Goal: Task Accomplishment & Management: Manage account settings

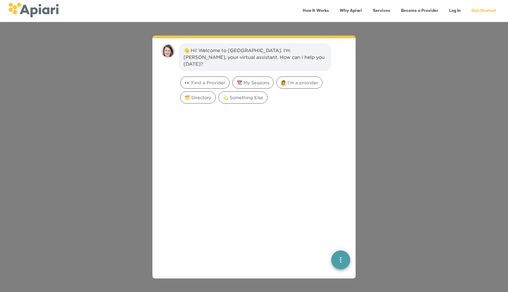
scroll to position [9, 0]
click at [213, 139] on div at bounding box center [254, 216] width 192 height 224
click at [262, 77] on span "📆 My Sessions" at bounding box center [253, 80] width 41 height 6
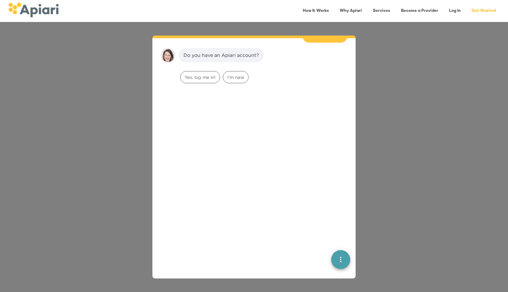
scroll to position [56, 0]
click at [211, 74] on span "Yes, log me in!" at bounding box center [199, 77] width 39 height 6
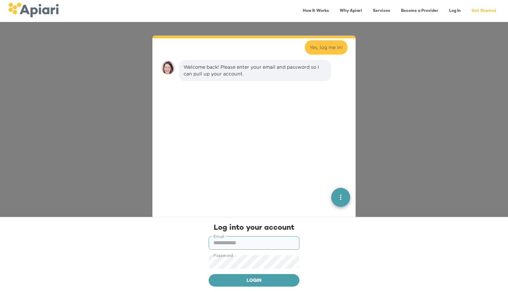
scroll to position [99, 0]
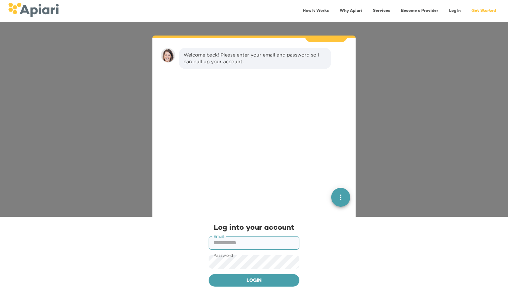
click at [243, 239] on input "text" at bounding box center [254, 243] width 91 height 14
type input "**********"
click button "Login" at bounding box center [254, 280] width 91 height 13
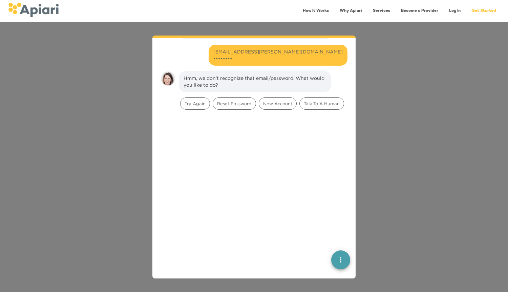
scroll to position [152, 0]
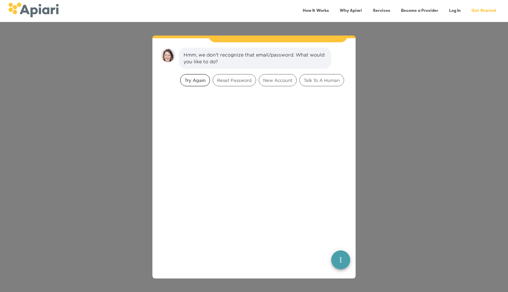
click at [200, 77] on span "Try Again" at bounding box center [194, 80] width 29 height 6
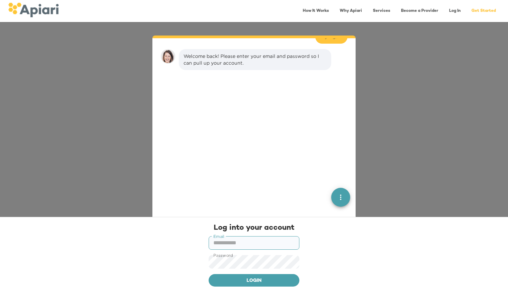
scroll to position [198, 0]
click at [238, 241] on input "text" at bounding box center [254, 243] width 91 height 14
type input "**********"
click at [246, 279] on span "Login" at bounding box center [254, 281] width 80 height 8
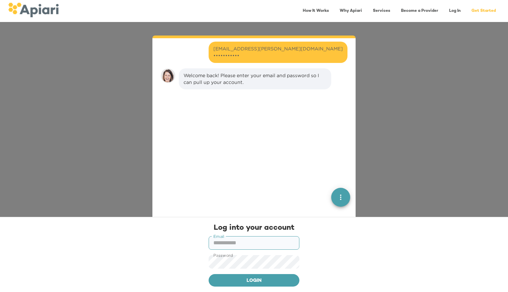
scroll to position [251, 0]
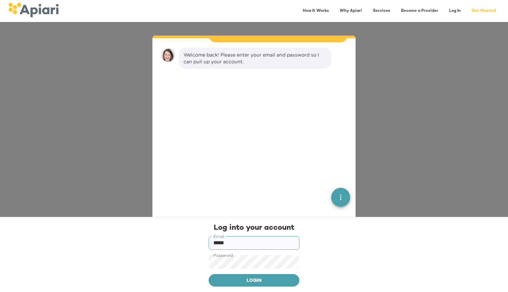
type input "**********"
click button "Login" at bounding box center [254, 280] width 91 height 13
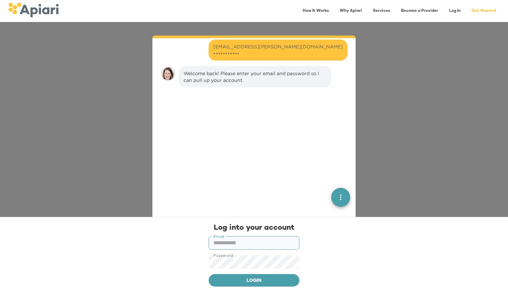
scroll to position [304, 0]
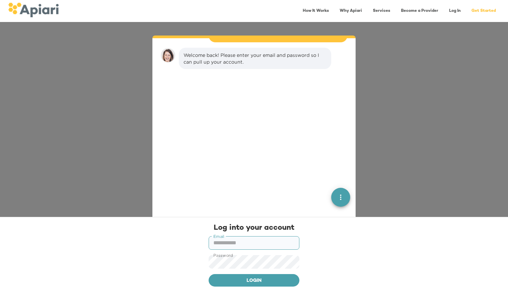
click at [338, 199] on icon "quick menu" at bounding box center [341, 197] width 8 height 8
click at [307, 171] on div "Back to main menu" at bounding box center [304, 173] width 53 height 14
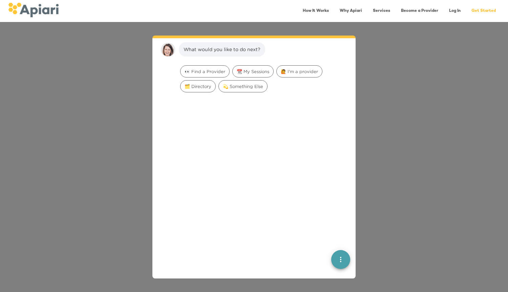
scroll to position [9, 0]
click at [256, 74] on div "📆 My Sessions" at bounding box center [252, 70] width 41 height 12
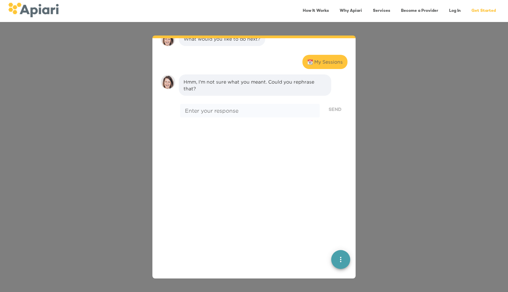
scroll to position [0, 0]
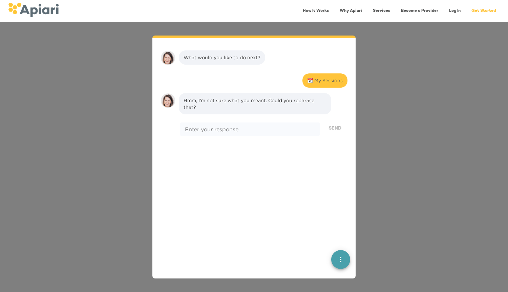
click at [455, 9] on link "Log In" at bounding box center [455, 11] width 20 height 14
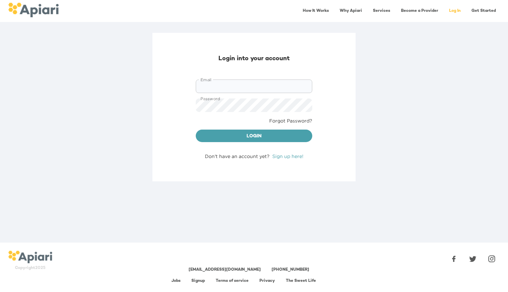
click at [234, 83] on input "Email" at bounding box center [254, 87] width 116 height 14
type input "**********"
click at [235, 138] on span "Login" at bounding box center [254, 136] width 106 height 8
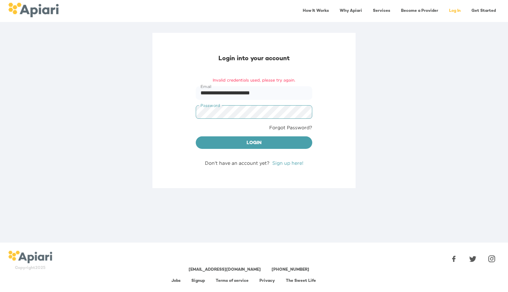
click at [166, 110] on div "**********" at bounding box center [253, 110] width 203 height 155
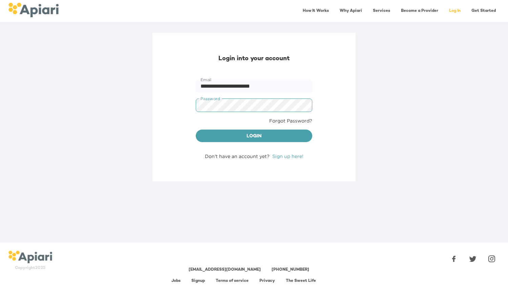
click at [196, 130] on button "Login" at bounding box center [254, 136] width 116 height 13
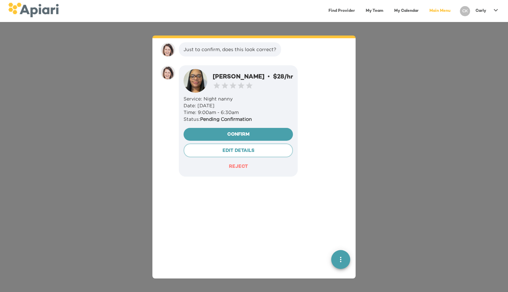
scroll to position [9, 0]
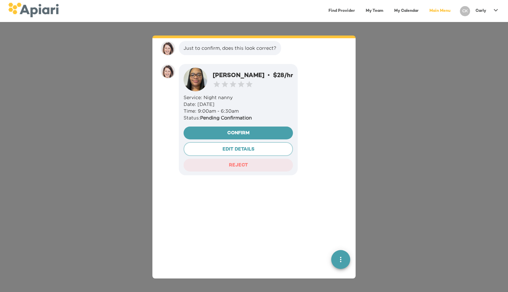
click at [226, 164] on span "REJECT" at bounding box center [238, 165] width 99 height 8
click at [318, 185] on div "Reject Booking" at bounding box center [325, 188] width 36 height 7
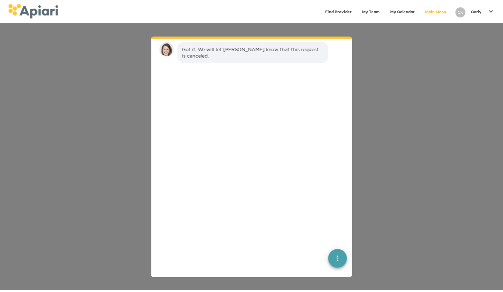
scroll to position [169, 0]
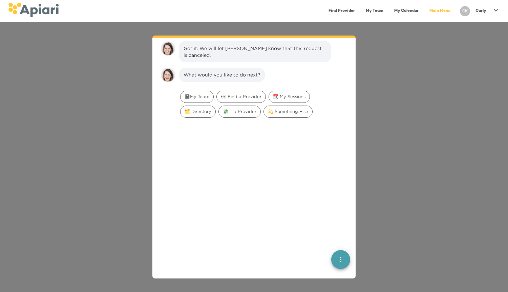
click at [402, 9] on link "My Calendar" at bounding box center [406, 11] width 33 height 14
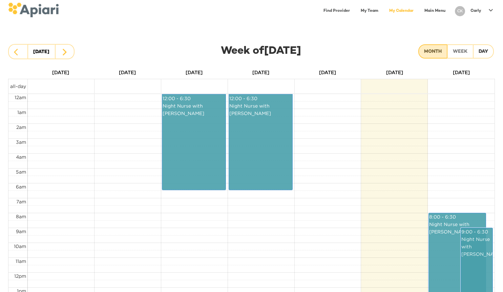
click at [432, 53] on div "Month" at bounding box center [433, 52] width 18 height 8
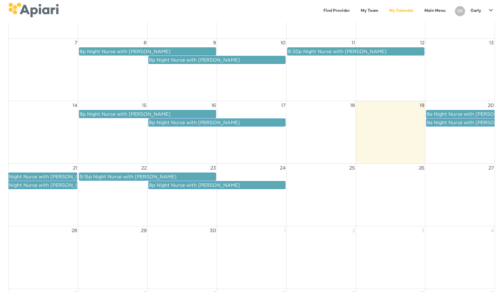
scroll to position [97, 0]
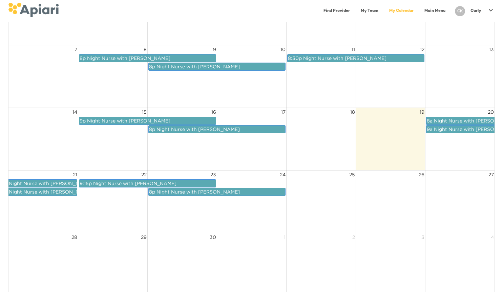
click at [450, 120] on span "Night Nurse with [PERSON_NAME]" at bounding box center [475, 120] width 83 height 5
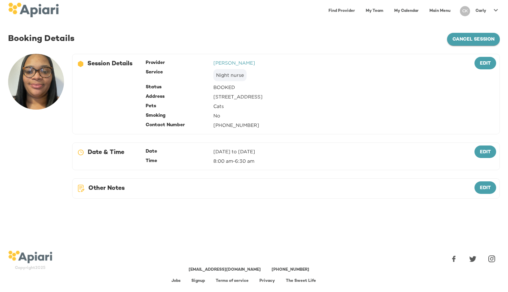
click at [467, 39] on span "cancel session" at bounding box center [473, 40] width 42 height 8
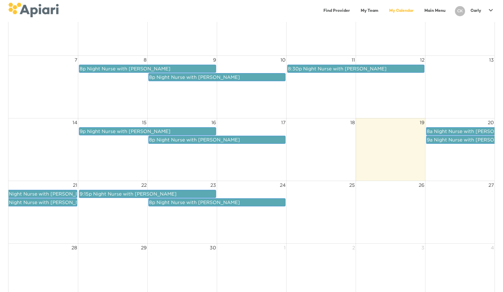
scroll to position [86, 0]
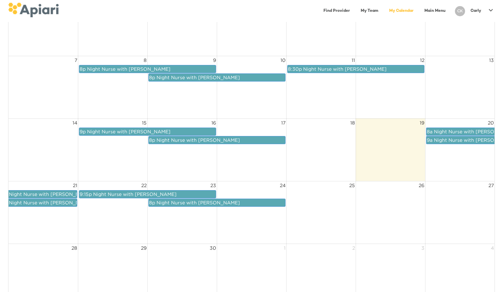
click at [367, 8] on link "My Team" at bounding box center [369, 11] width 26 height 14
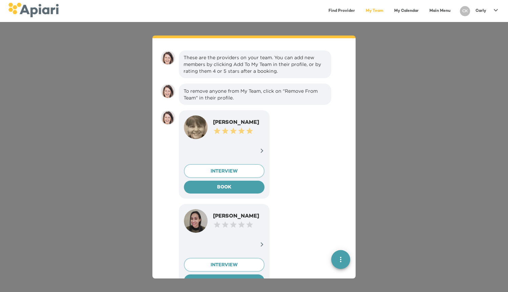
scroll to position [9, 0]
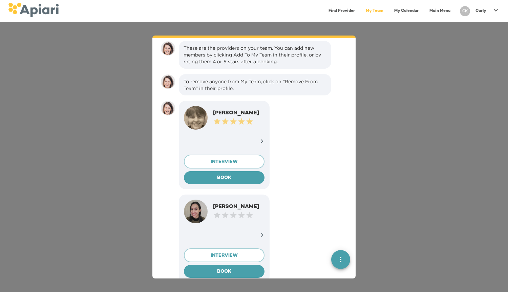
click at [400, 95] on div "These are the providers on your team. You can add new members by clicking Add T…" at bounding box center [254, 157] width 508 height 270
click at [479, 9] on p "Carly" at bounding box center [480, 11] width 11 height 6
click at [289, 117] on div at bounding box center [254, 146] width 508 height 292
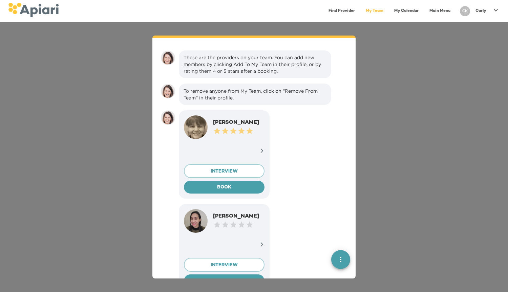
click at [374, 9] on link "My Team" at bounding box center [375, 11] width 26 height 14
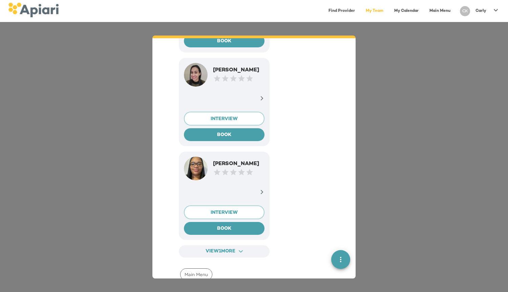
scroll to position [144, 0]
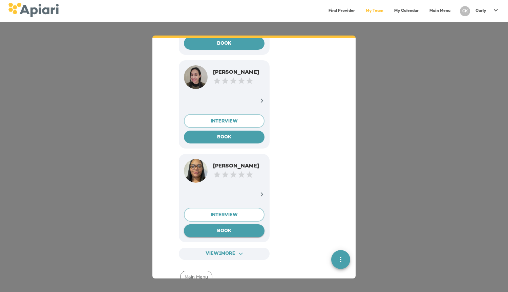
click at [218, 230] on span "BOOK" at bounding box center [224, 231] width 70 height 8
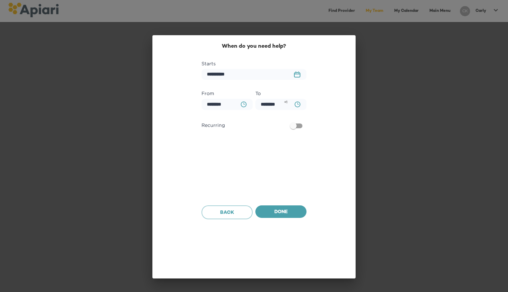
scroll to position [392, 0]
click at [298, 74] on rect "button" at bounding box center [297, 74] width 6 height 1
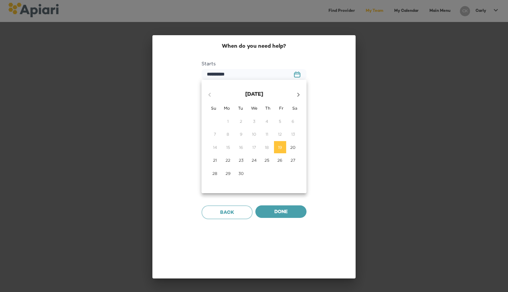
click at [265, 160] on p "25" at bounding box center [266, 160] width 5 height 6
type input "**********"
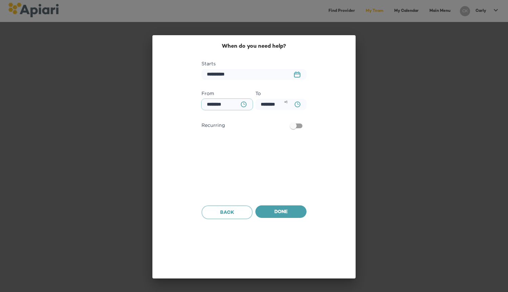
click at [228, 104] on input "********" at bounding box center [226, 104] width 51 height 11
click at [244, 105] on icon "BA0D2328-0349-4FFE-B945-982DA367CA30 Created with sketchtool." at bounding box center [244, 105] width 6 height 6
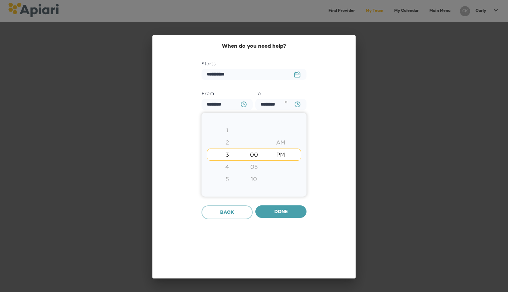
type input "********"
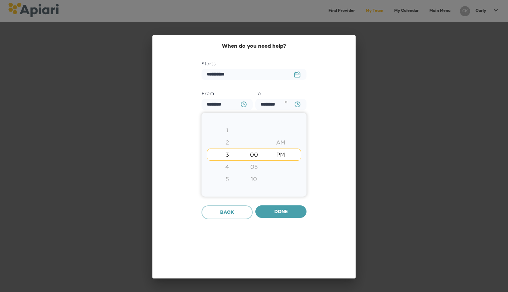
type input "********"
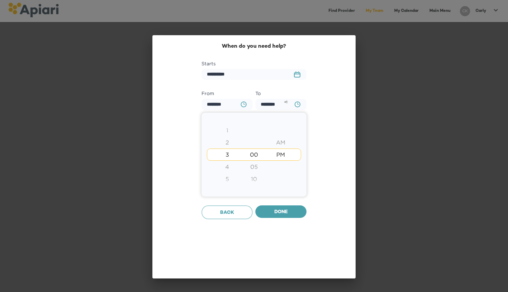
type input "********"
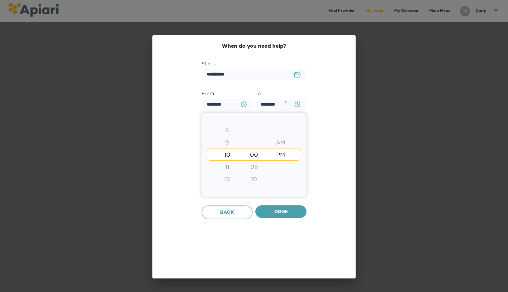
type input "********"
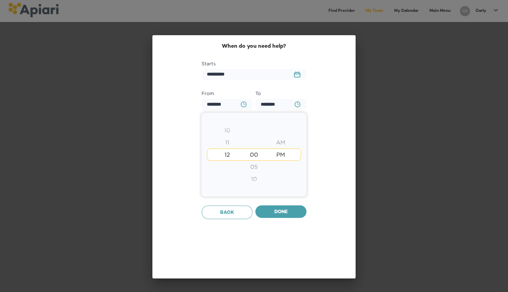
type input "********"
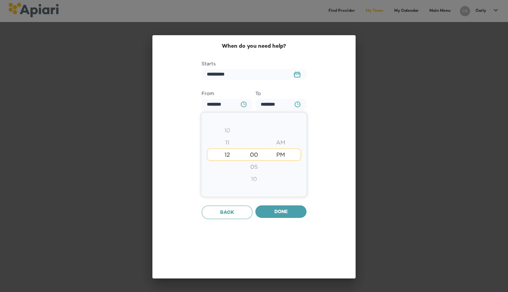
type input "********"
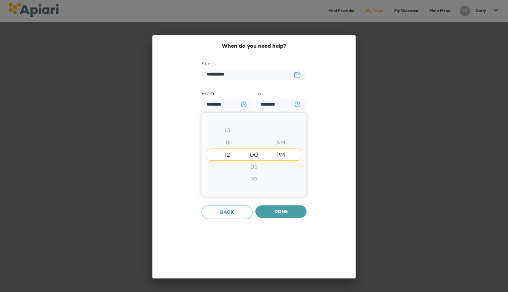
type input "********"
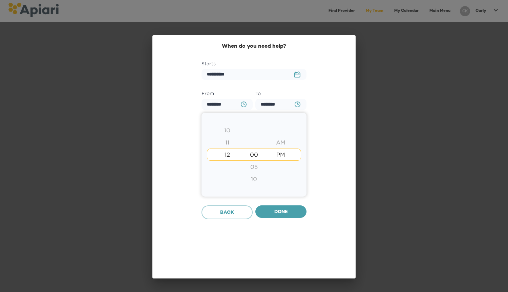
type input "********"
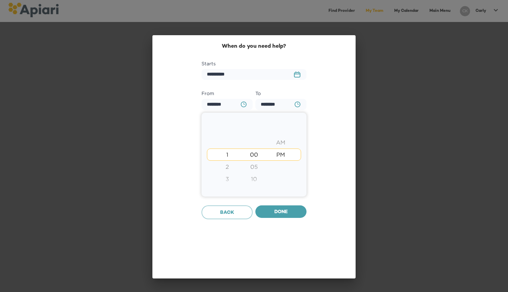
type input "********"
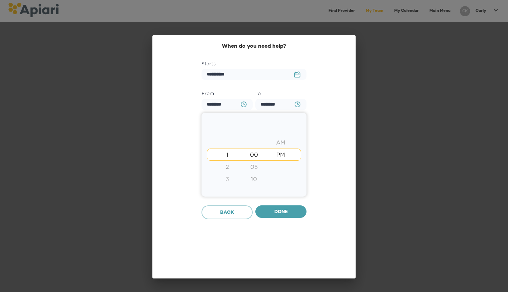
type input "********"
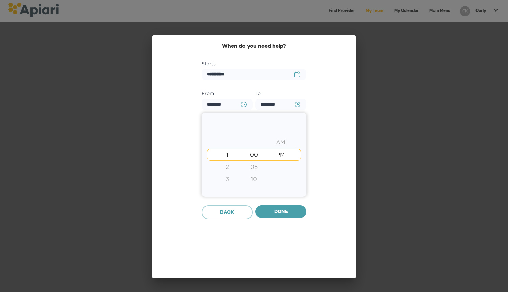
type input "********"
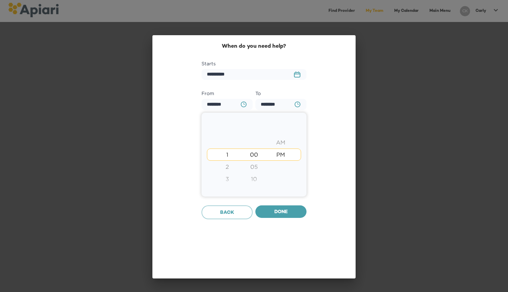
type input "********"
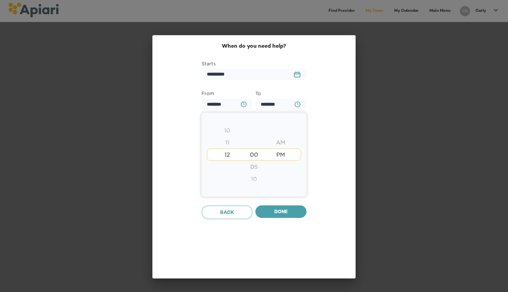
click at [229, 146] on div "11" at bounding box center [227, 142] width 27 height 12
type input "********"
click at [229, 146] on div "10" at bounding box center [227, 142] width 27 height 12
type input "********"
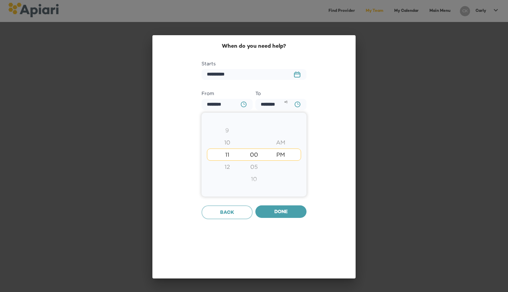
type input "********"
click at [229, 146] on div "9" at bounding box center [227, 142] width 27 height 12
type input "********"
click at [229, 146] on div "8" at bounding box center [227, 142] width 27 height 12
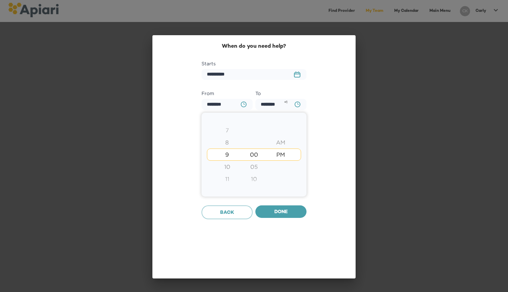
type input "********"
click at [226, 156] on div "8" at bounding box center [227, 155] width 27 height 12
click at [286, 212] on div at bounding box center [254, 146] width 508 height 292
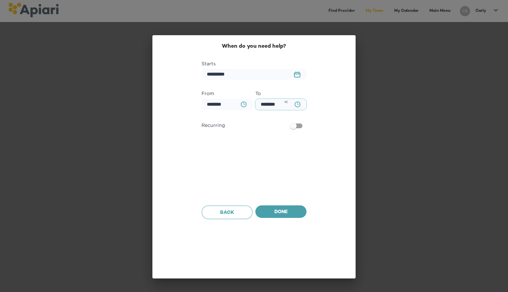
click at [277, 105] on input "********" at bounding box center [280, 104] width 51 height 11
click at [273, 105] on input "********" at bounding box center [280, 104] width 51 height 11
click at [280, 105] on input "*******" at bounding box center [280, 104] width 51 height 11
click at [295, 106] on icon "button" at bounding box center [298, 105] width 6 height 6
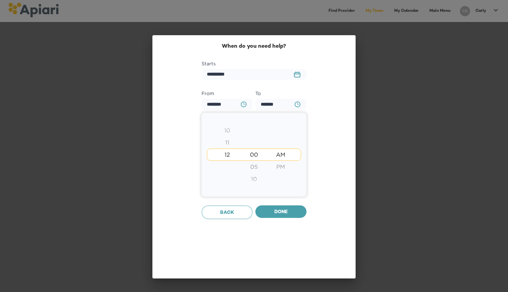
click at [278, 155] on div "AM" at bounding box center [280, 155] width 27 height 12
click at [281, 152] on div "AM" at bounding box center [280, 155] width 27 height 12
click at [225, 136] on div "11" at bounding box center [227, 142] width 27 height 12
click at [228, 135] on div "9" at bounding box center [227, 130] width 27 height 12
click at [228, 135] on div "1 2 3 4 5 6 7 8 9 10 11 12" at bounding box center [227, 124] width 27 height 146
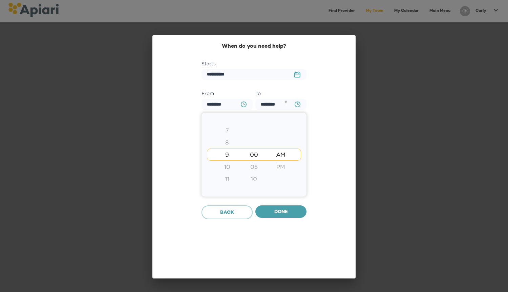
click at [228, 135] on div "7" at bounding box center [227, 130] width 27 height 12
click at [227, 143] on div "6" at bounding box center [227, 142] width 27 height 12
click at [253, 170] on div "05" at bounding box center [253, 167] width 27 height 12
click at [253, 170] on div "10" at bounding box center [253, 167] width 27 height 12
click at [253, 170] on div "15" at bounding box center [253, 167] width 27 height 12
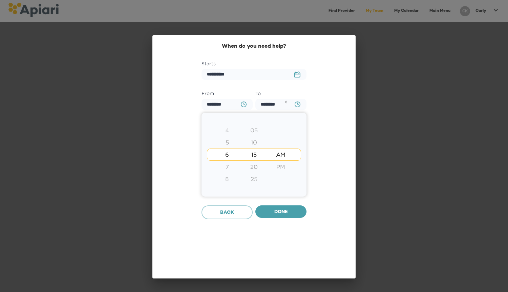
click at [253, 170] on div "20" at bounding box center [253, 167] width 27 height 12
click at [253, 170] on div "25" at bounding box center [253, 167] width 27 height 12
click at [253, 170] on div "30" at bounding box center [253, 167] width 27 height 12
type input "********"
click at [271, 205] on div at bounding box center [254, 146] width 508 height 292
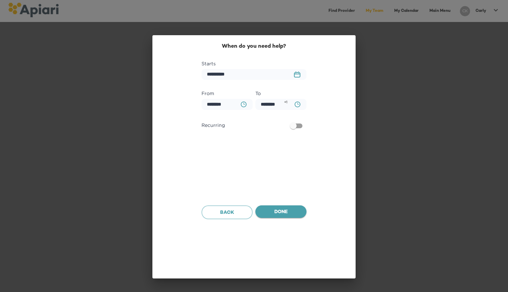
click at [277, 212] on span "Done" at bounding box center [281, 212] width 40 height 8
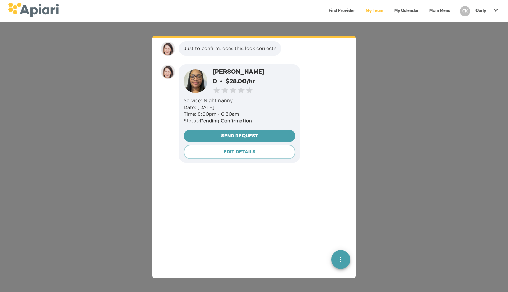
scroll to position [434, 0]
click at [254, 132] on span "Send Request" at bounding box center [239, 136] width 101 height 8
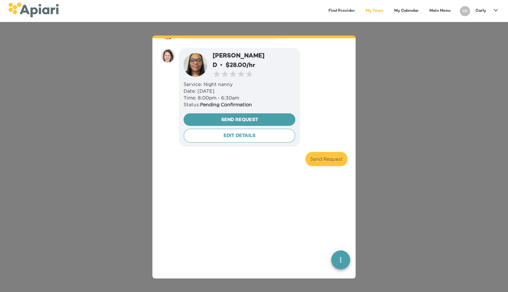
click at [404, 124] on div "These are the providers on your team. You can add new members by clicking Add T…" at bounding box center [254, 157] width 508 height 270
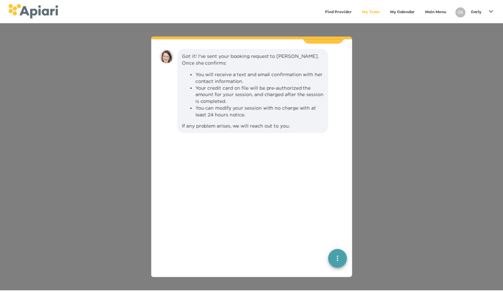
scroll to position [579, 0]
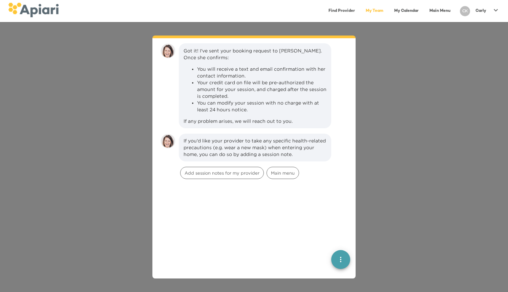
click at [414, 10] on link "My Calendar" at bounding box center [406, 11] width 33 height 14
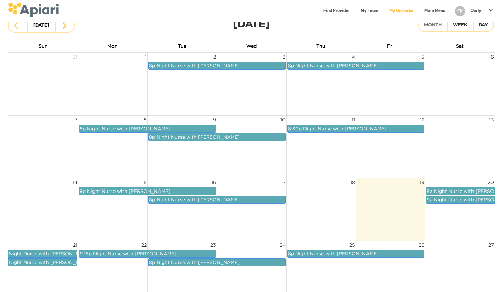
scroll to position [28, 0]
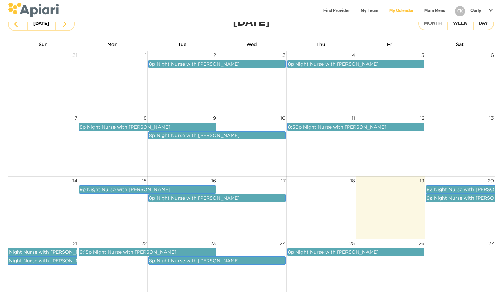
click at [432, 198] on div "9a Night Nurse with Shanta" at bounding box center [461, 197] width 68 height 7
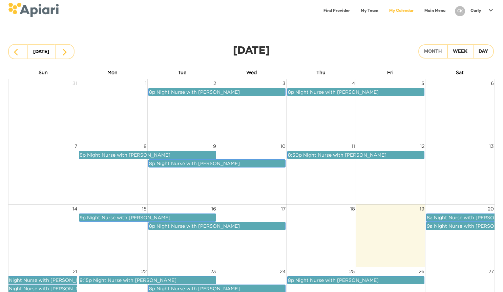
click at [436, 218] on span "Night Nurse with [PERSON_NAME]" at bounding box center [475, 217] width 83 height 5
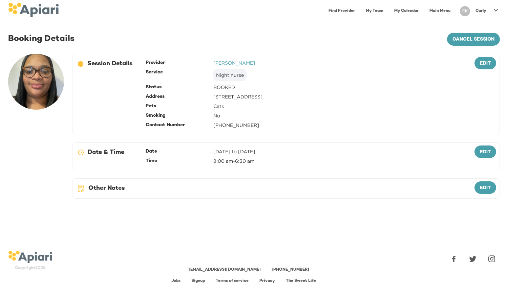
click at [229, 154] on div "[DATE] to [DATE]" at bounding box center [234, 151] width 42 height 7
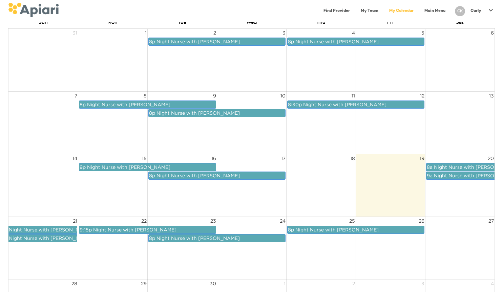
scroll to position [51, 0]
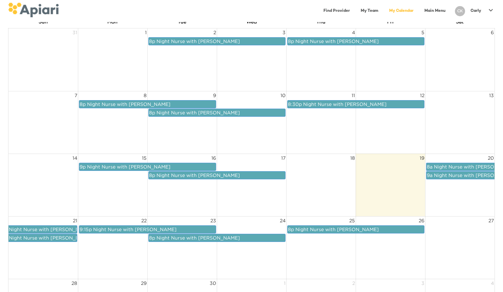
click at [461, 168] on span "Night Nurse with [PERSON_NAME]" at bounding box center [475, 166] width 83 height 5
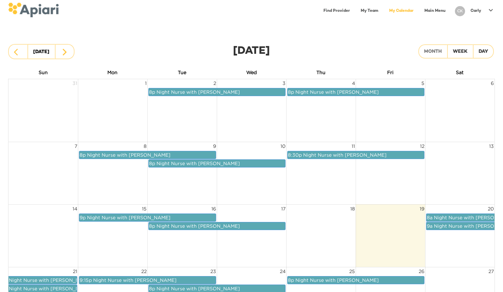
click at [450, 228] on span "Night Nurse with [PERSON_NAME]" at bounding box center [475, 225] width 83 height 5
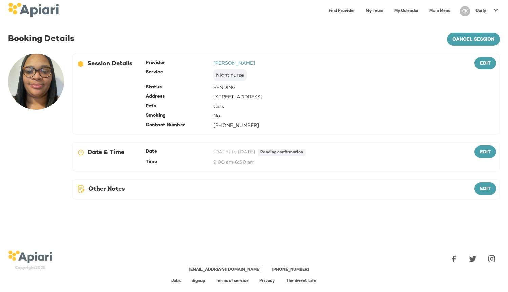
click at [311, 160] on div "9:00 am - 6:30 am" at bounding box center [330, 162] width 235 height 7
click at [480, 153] on span "edit" at bounding box center [485, 152] width 11 height 8
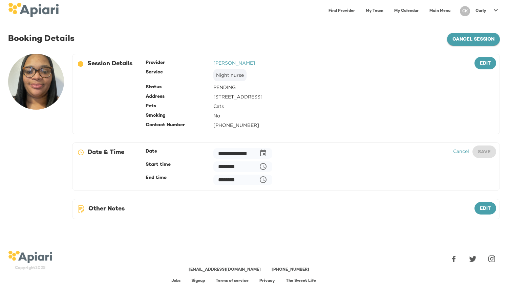
click at [469, 40] on span "cancel session" at bounding box center [473, 40] width 42 height 8
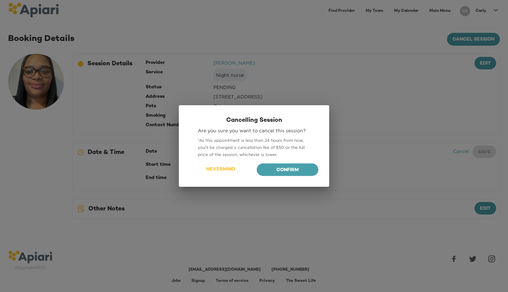
click at [301, 116] on h2 "Cancelling Session" at bounding box center [254, 120] width 129 height 8
click at [236, 138] on div "* As this appointment is less than 24 hours from now, you'll be charged a cance…" at bounding box center [254, 147] width 112 height 21
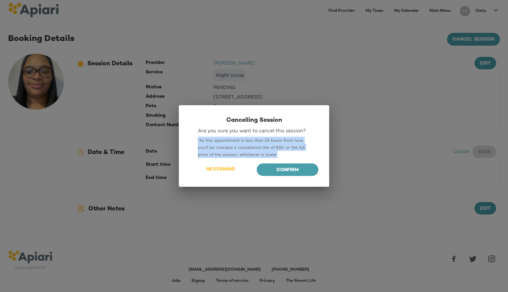
click at [228, 154] on span "* As this appointment is less than 24 hours from now, you'll be charged a cance…" at bounding box center [251, 147] width 107 height 19
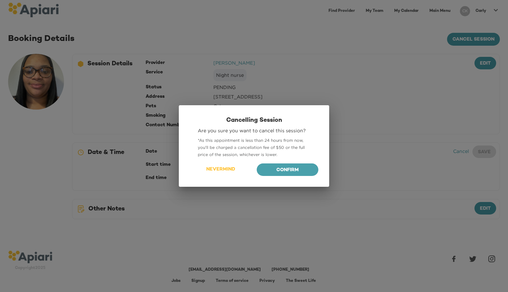
click at [245, 115] on div "Cancelling Session Are you sure you want to cancel this session? * As this appo…" at bounding box center [254, 146] width 150 height 82
click at [238, 128] on div "Are you sure you want to cancel this session?" at bounding box center [254, 131] width 129 height 12
click at [219, 170] on span "Nevermind" at bounding box center [220, 170] width 49 height 8
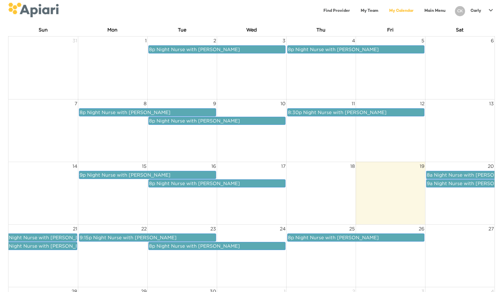
scroll to position [78, 0]
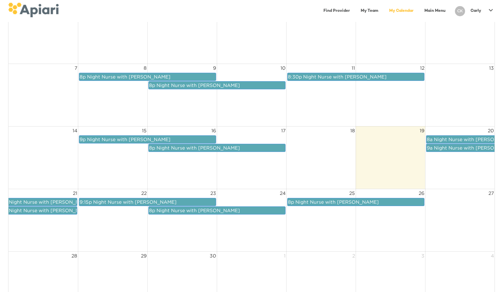
click at [450, 137] on span "Night Nurse with [PERSON_NAME]" at bounding box center [475, 139] width 83 height 5
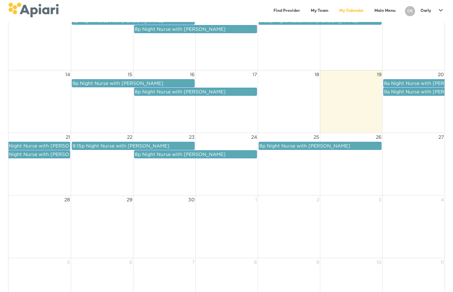
scroll to position [132, 0]
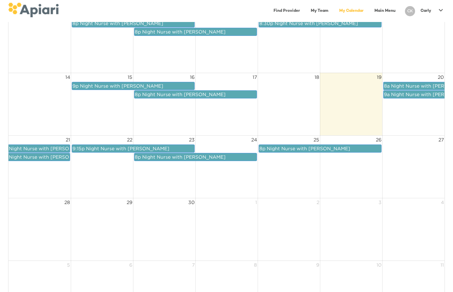
click at [396, 93] on span "Night Nurse with [PERSON_NAME]" at bounding box center [432, 94] width 83 height 5
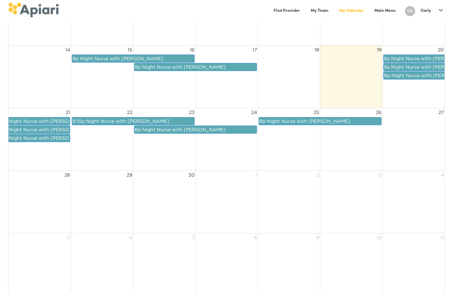
scroll to position [90, 0]
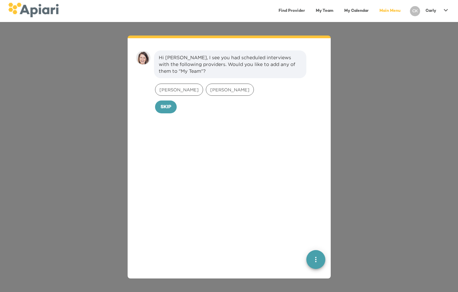
scroll to position [9, 0]
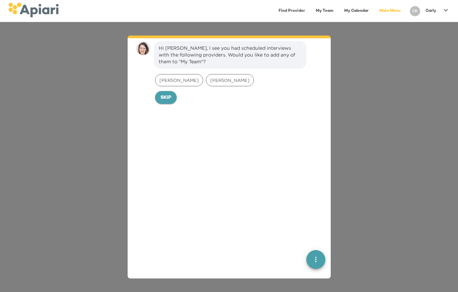
click at [166, 94] on span "Skip" at bounding box center [165, 98] width 11 height 8
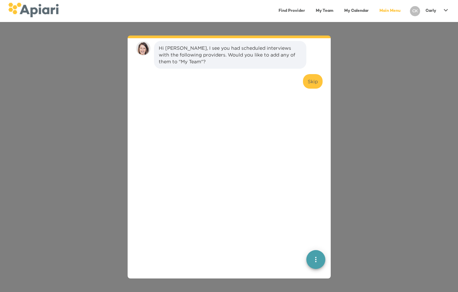
click at [378, 75] on div "Hi [PERSON_NAME], I see you had scheduled interviews with the following provide…" at bounding box center [229, 157] width 458 height 270
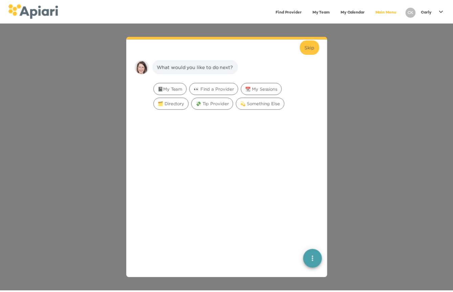
scroll to position [63, 0]
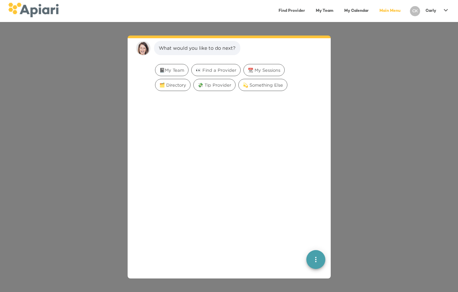
click at [430, 11] on p "Carly" at bounding box center [431, 11] width 11 height 6
click at [357, 70] on div at bounding box center [229, 146] width 458 height 292
click at [352, 12] on link "My Calendar" at bounding box center [356, 11] width 33 height 14
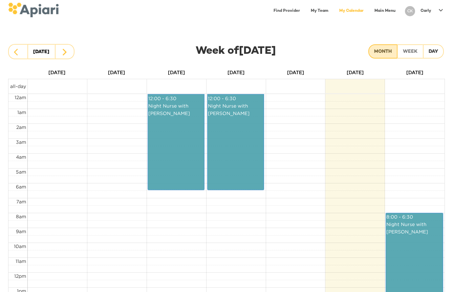
click at [377, 56] on button "Month" at bounding box center [382, 51] width 29 height 14
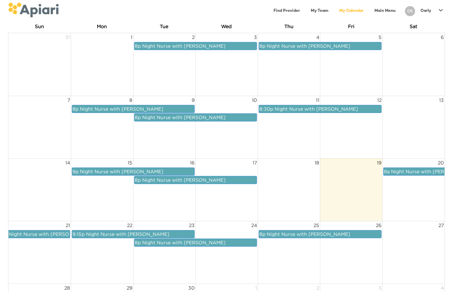
scroll to position [83, 0]
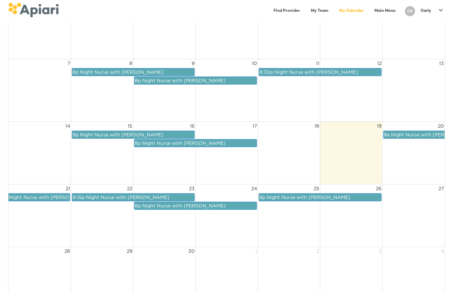
click at [414, 134] on span "Night Nurse with [PERSON_NAME]" at bounding box center [432, 134] width 83 height 5
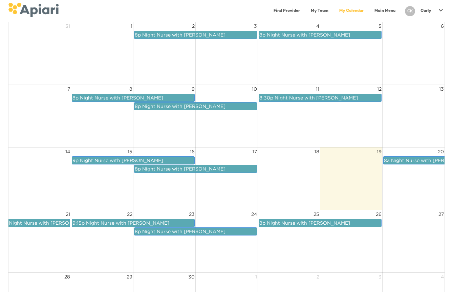
scroll to position [57, 0]
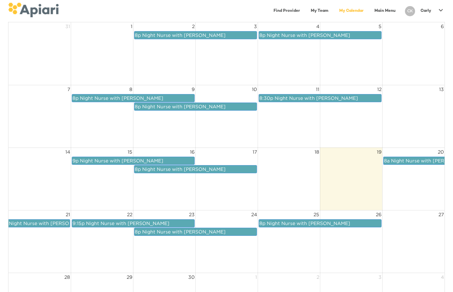
click at [413, 161] on span "Night Nurse with [PERSON_NAME]" at bounding box center [432, 160] width 83 height 5
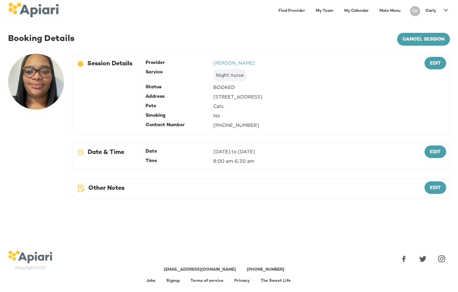
click at [224, 152] on div "[DATE] to [DATE]" at bounding box center [234, 151] width 42 height 7
click at [221, 160] on div "8:00 am - 6:30 am" at bounding box center [306, 161] width 186 height 7
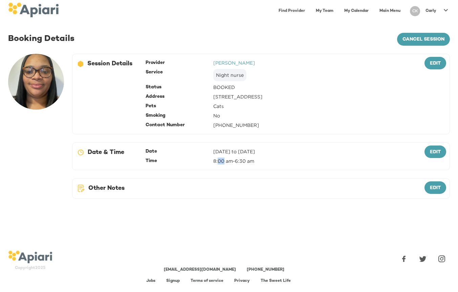
click at [221, 160] on div "8:00 am - 6:30 am" at bounding box center [306, 161] width 186 height 7
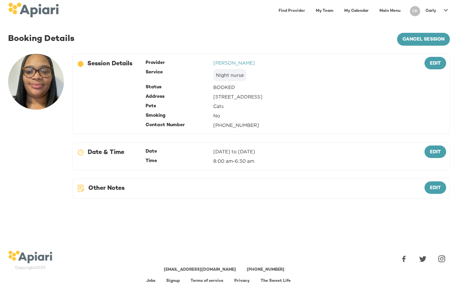
click at [221, 160] on div "8:00 am - 6:30 am" at bounding box center [306, 161] width 186 height 7
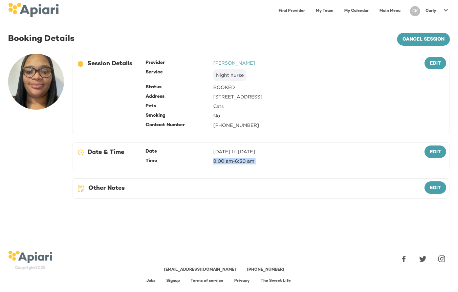
click at [221, 160] on div "8:00 am - 6:30 am" at bounding box center [306, 161] width 186 height 7
click at [225, 163] on div "8:00 am - 6:30 am" at bounding box center [306, 161] width 186 height 7
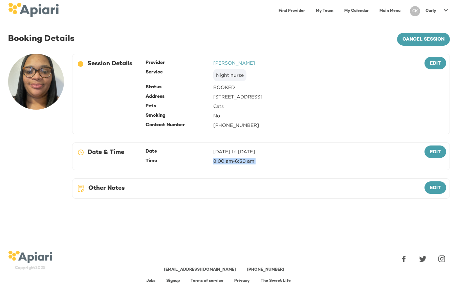
click at [225, 163] on div "8:00 am - 6:30 am" at bounding box center [306, 161] width 186 height 7
click at [224, 166] on div "BA0D2328-0349-4FFE-B945-982DA367CA30 Created with sketchtool. Date & Time Date …" at bounding box center [261, 157] width 378 height 28
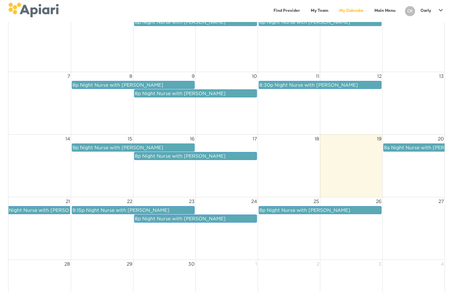
scroll to position [70, 0]
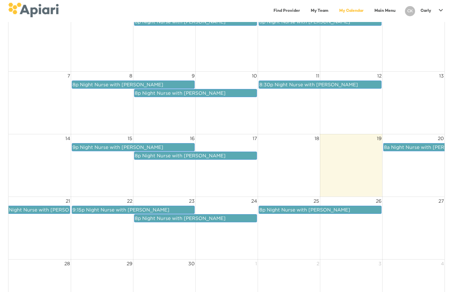
click at [417, 146] on span "Night Nurse with [PERSON_NAME]" at bounding box center [432, 147] width 83 height 5
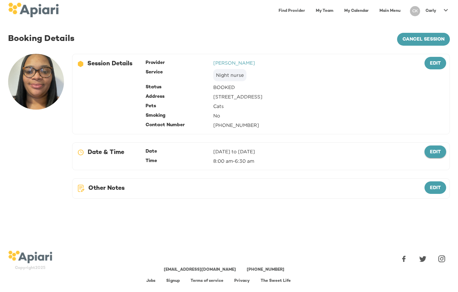
click at [430, 149] on span "edit" at bounding box center [435, 152] width 11 height 8
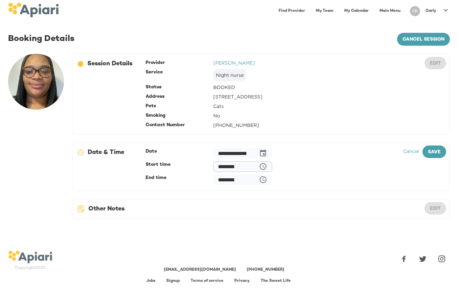
click at [248, 168] on input "********" at bounding box center [242, 166] width 59 height 10
click at [235, 168] on input "********" at bounding box center [242, 166] width 59 height 10
click at [220, 168] on input "********" at bounding box center [242, 166] width 59 height 10
click at [267, 166] on icon "button" at bounding box center [263, 167] width 8 height 8
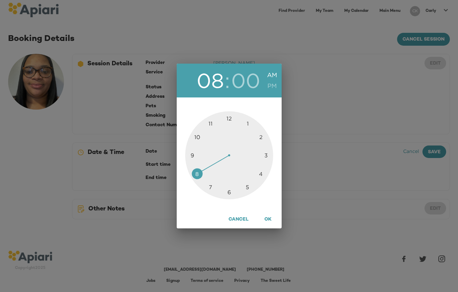
click at [191, 155] on div at bounding box center [229, 155] width 88 height 88
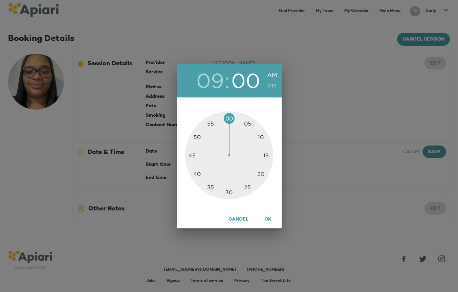
click at [271, 86] on h6 "PM" at bounding box center [271, 86] width 9 height 11
click at [271, 220] on span "OK" at bounding box center [267, 220] width 9 height 8
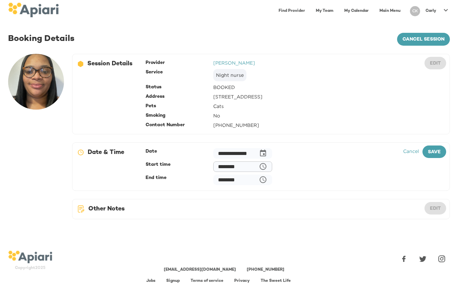
click at [267, 166] on icon "button" at bounding box center [263, 167] width 8 height 8
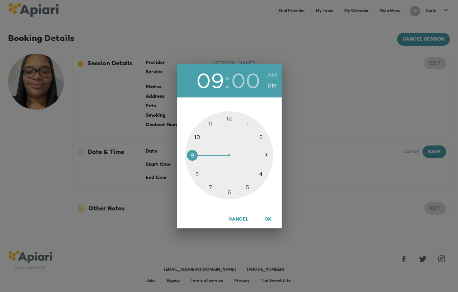
click at [199, 172] on div at bounding box center [229, 155] width 88 height 88
click at [268, 218] on span "OK" at bounding box center [267, 220] width 9 height 8
type input "********"
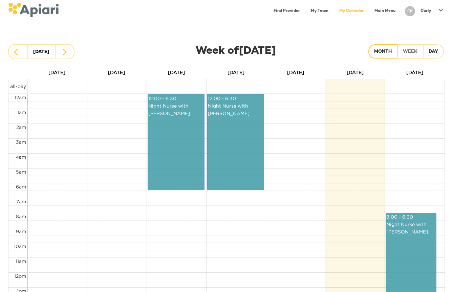
click at [387, 50] on div "Month" at bounding box center [383, 52] width 18 height 8
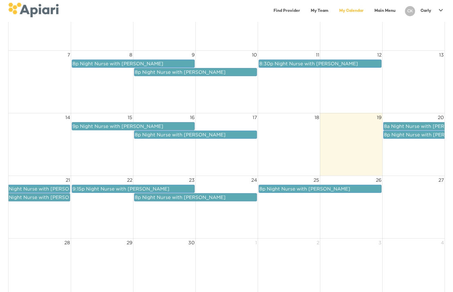
scroll to position [91, 0]
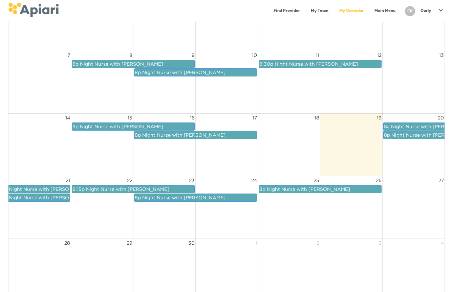
click at [392, 125] on span "Night Nurse with [PERSON_NAME]" at bounding box center [432, 126] width 83 height 5
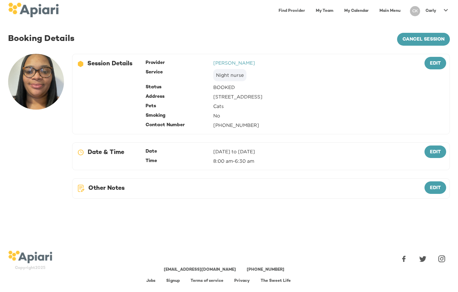
click at [357, 7] on link "My Calendar" at bounding box center [356, 11] width 33 height 14
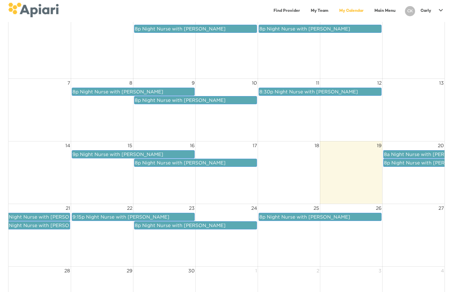
scroll to position [101, 0]
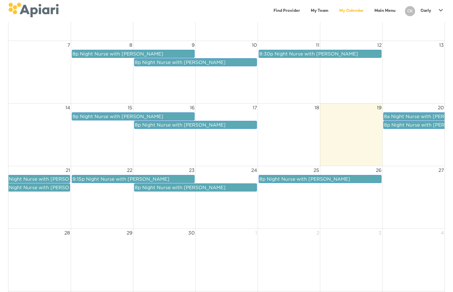
click at [386, 115] on span "8a" at bounding box center [387, 116] width 6 height 5
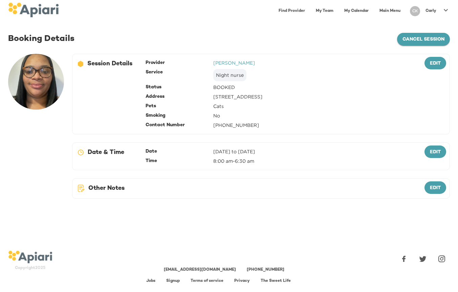
click at [411, 42] on span "cancel session" at bounding box center [424, 40] width 42 height 8
drag, startPoint x: 229, startPoint y: 269, endPoint x: 181, endPoint y: 270, distance: 47.4
click at [181, 270] on div "[EMAIL_ADDRESS][DOMAIN_NAME] [PHONE_NUMBER]" at bounding box center [224, 270] width 322 height 6
copy link "[EMAIL_ADDRESS][DOMAIN_NAME]"
click at [224, 152] on div "[DATE] to [DATE]" at bounding box center [234, 151] width 42 height 7
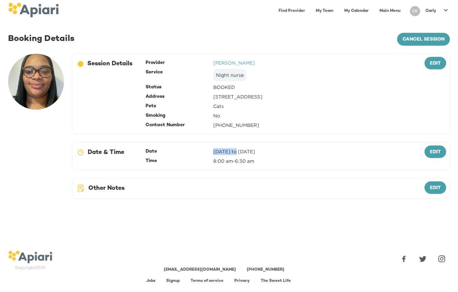
click at [224, 152] on div "[DATE] to [DATE]" at bounding box center [234, 151] width 42 height 7
click at [250, 160] on div "8:00 am - 6:30 am" at bounding box center [306, 161] width 186 height 7
drag, startPoint x: 258, startPoint y: 161, endPoint x: 165, endPoint y: 146, distance: 94.3
click at [165, 146] on div "BA0D2328-0349-4FFE-B945-982DA367CA30 Created with sketchtool. Date & Time Date …" at bounding box center [261, 157] width 378 height 28
click at [235, 139] on div "12686743-09FA-4EEB-95D2-F2C0DBB3467E Created with sketchtool. Session Details P…" at bounding box center [261, 130] width 386 height 161
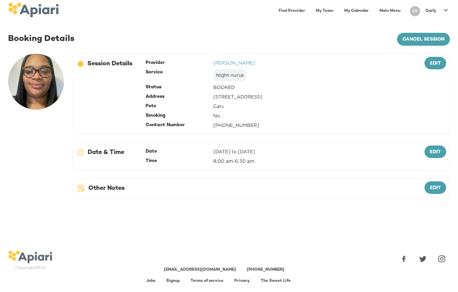
click at [351, 10] on link "My Calendar" at bounding box center [356, 11] width 33 height 14
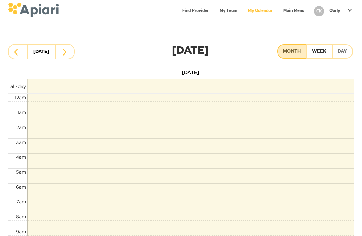
click at [295, 54] on div "Month" at bounding box center [292, 52] width 18 height 8
